Goal: Ask a question

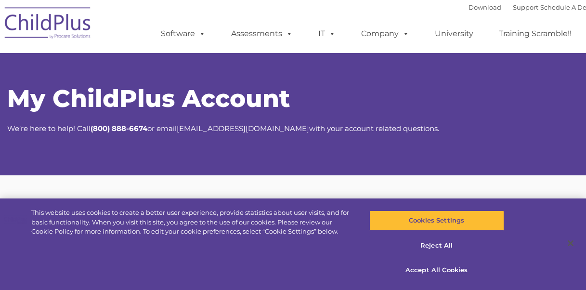
scroll to position [112, 0]
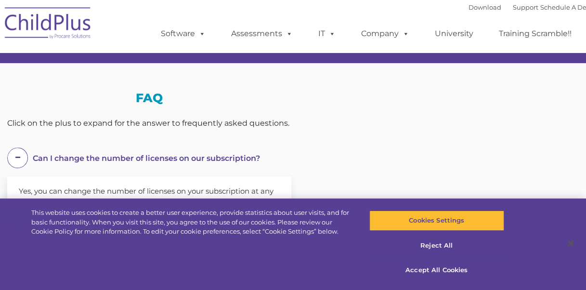
select select "MEDIUM"
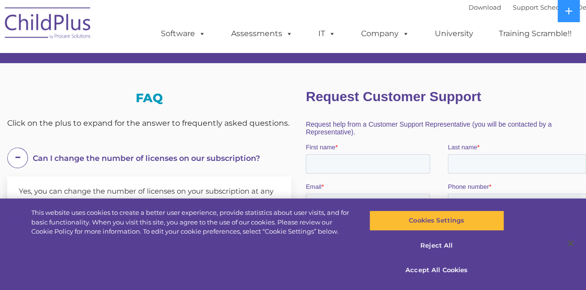
scroll to position [0, 0]
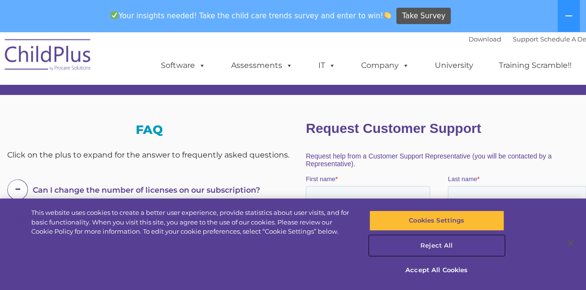
click at [438, 248] on button "Reject All" at bounding box center [436, 245] width 135 height 20
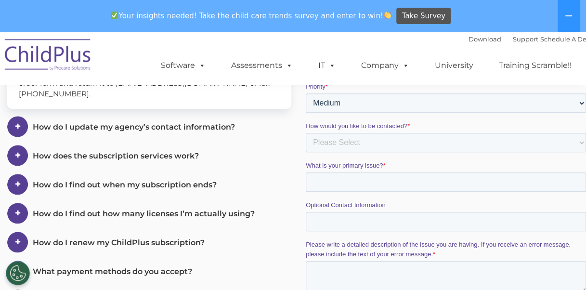
scroll to position [283, 0]
click at [341, 105] on select "Please Select Low Medium High" at bounding box center [446, 103] width 280 height 19
click at [280, 141] on div "Can I change the number of licenses on our subscription? Yes, you can change th…" at bounding box center [149, 203] width 284 height 390
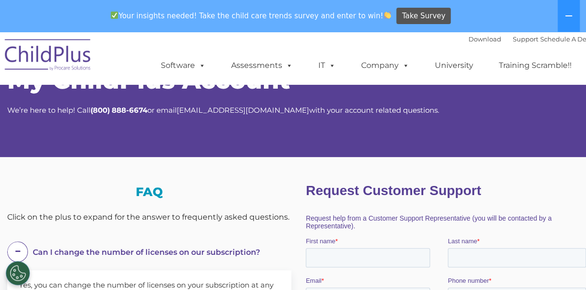
scroll to position [152, 0]
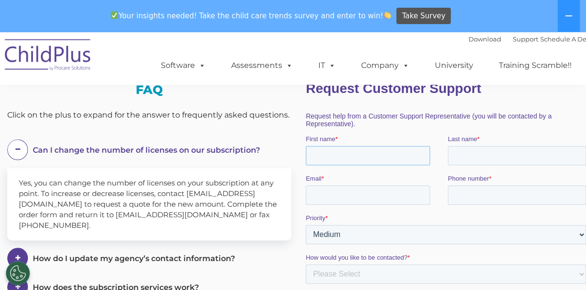
click at [352, 163] on input "First name *" at bounding box center [368, 155] width 124 height 19
type input "Alondra"
type input "[PERSON_NAME]"
click at [349, 191] on input "Email *" at bounding box center [368, 194] width 124 height 19
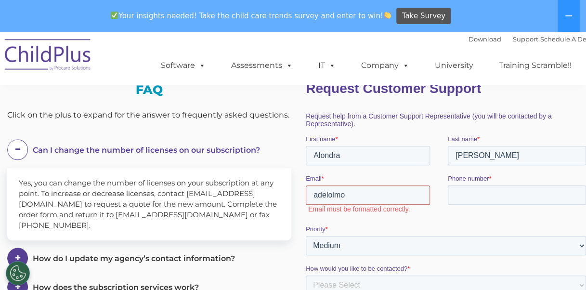
type input "[EMAIL_ADDRESS][DOMAIN_NAME]"
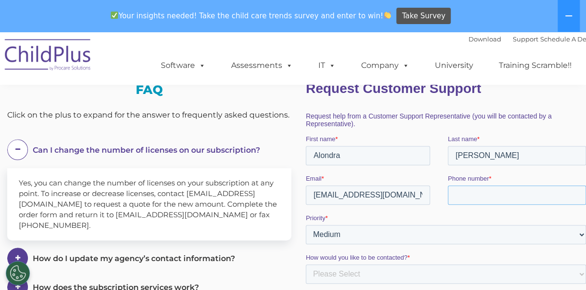
click at [489, 198] on input "Phone number *" at bounding box center [517, 194] width 138 height 19
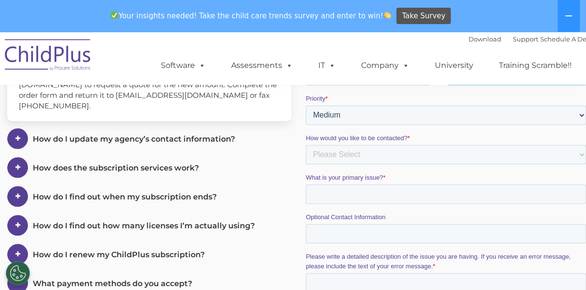
scroll to position [271, 0]
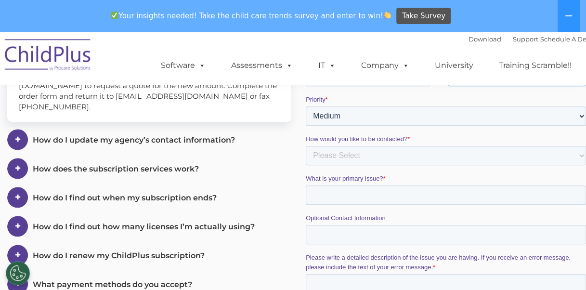
type input "8567599789"
click at [365, 156] on select "Please Select Phone Email" at bounding box center [446, 155] width 280 height 19
select select "Email"
click at [306, 165] on select "Please Select Phone Email" at bounding box center [446, 155] width 280 height 19
click at [345, 206] on fieldset "What is your primary issue? *" at bounding box center [448, 193] width 284 height 39
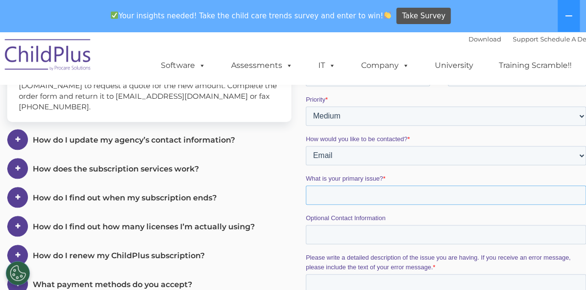
click at [339, 194] on input "What is your primary issue? *" at bounding box center [446, 194] width 280 height 19
type input "I"
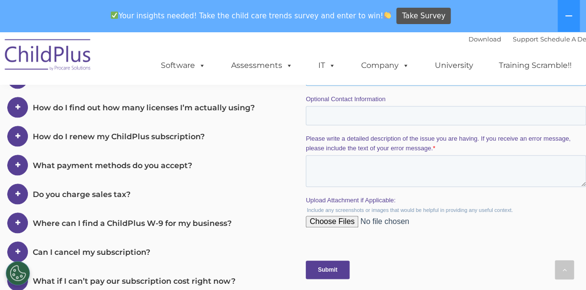
scroll to position [388, 0]
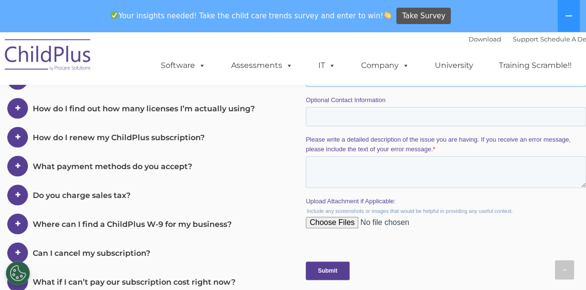
type input "The infant C classroom in the ECAP program term always appears as a "closed" cl…"
click at [365, 169] on textarea "Please write a detailed description of the issue you are having. If you receive…" at bounding box center [446, 172] width 280 height 32
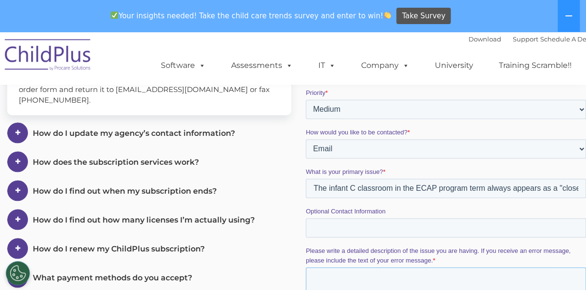
scroll to position [273, 0]
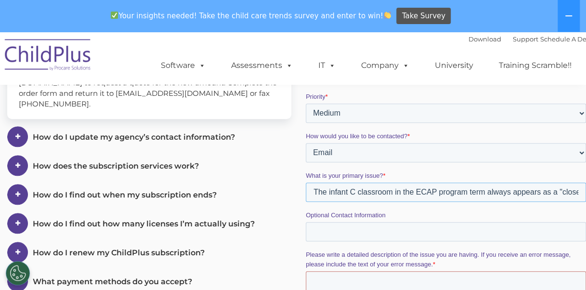
drag, startPoint x: 312, startPoint y: 194, endPoint x: 340, endPoint y: 193, distance: 28.0
click at [340, 193] on input "The infant C classroom in the ECAP program term always appears as a "closed" cl…" at bounding box center [446, 191] width 280 height 19
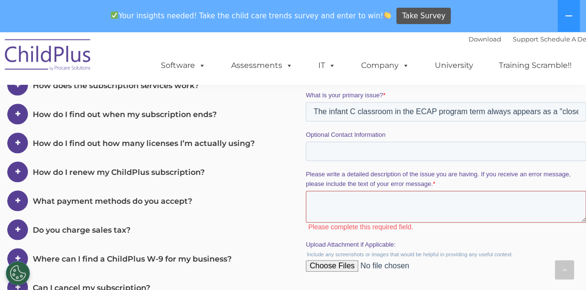
click at [340, 210] on textarea "Please write a detailed description of the issue you are having. If you receive…" at bounding box center [446, 207] width 280 height 32
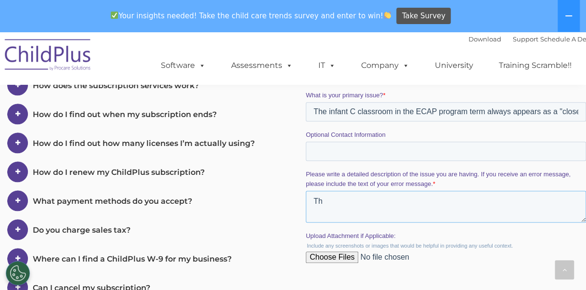
type textarea "T"
click at [419, 203] on textarea "When I go to put in attendance, infant C in the ECAP" at bounding box center [446, 207] width 280 height 32
drag, startPoint x: 531, startPoint y: 204, endPoint x: 485, endPoint y: 205, distance: 46.7
click at [485, 205] on textarea "When I go to put in attendance for ECAP, infant C in the ECAP" at bounding box center [446, 207] width 280 height 32
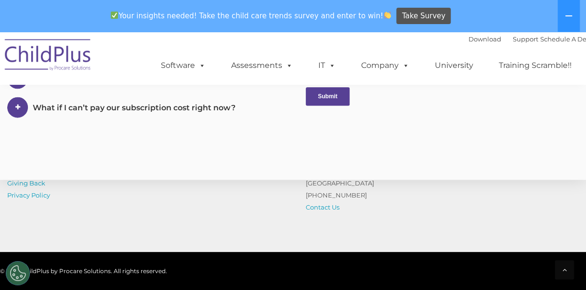
scroll to position [565, 0]
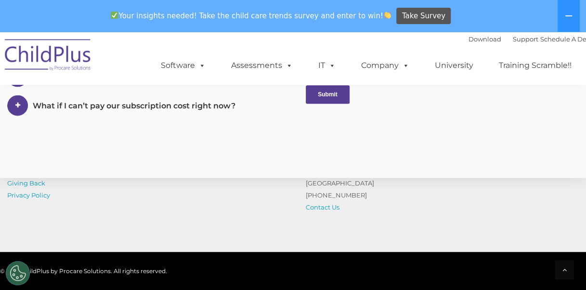
type textarea "When I go to put in attendance for ECAP, infant C always shows up as a closed c…"
click at [336, 94] on input "Submit" at bounding box center [328, 94] width 44 height 18
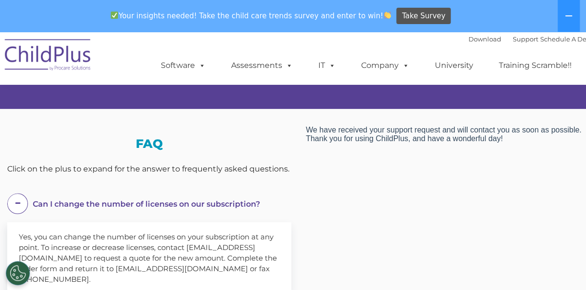
scroll to position [0, 0]
